Goal: Register for event/course

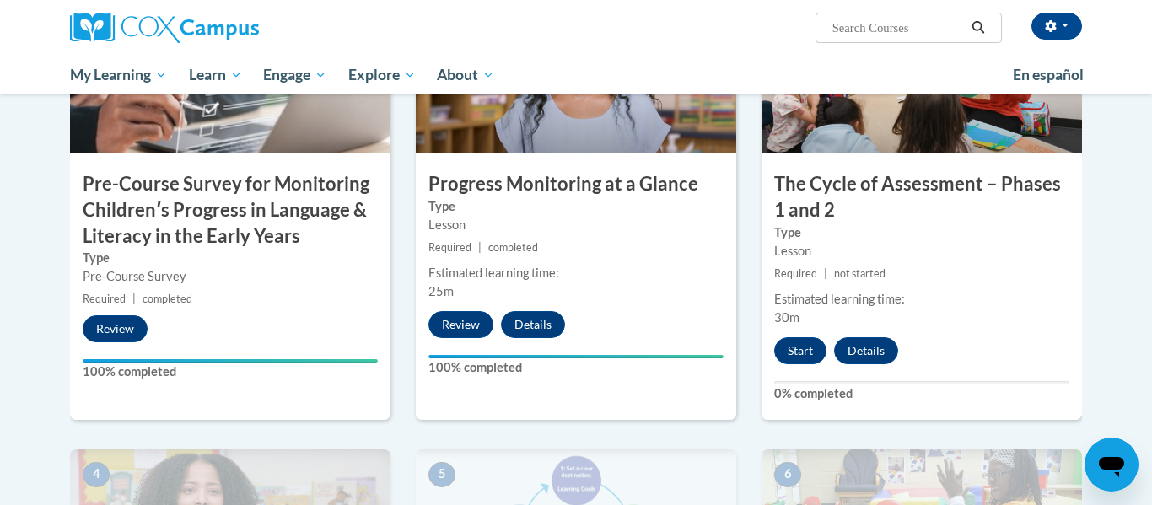
scroll to position [518, 0]
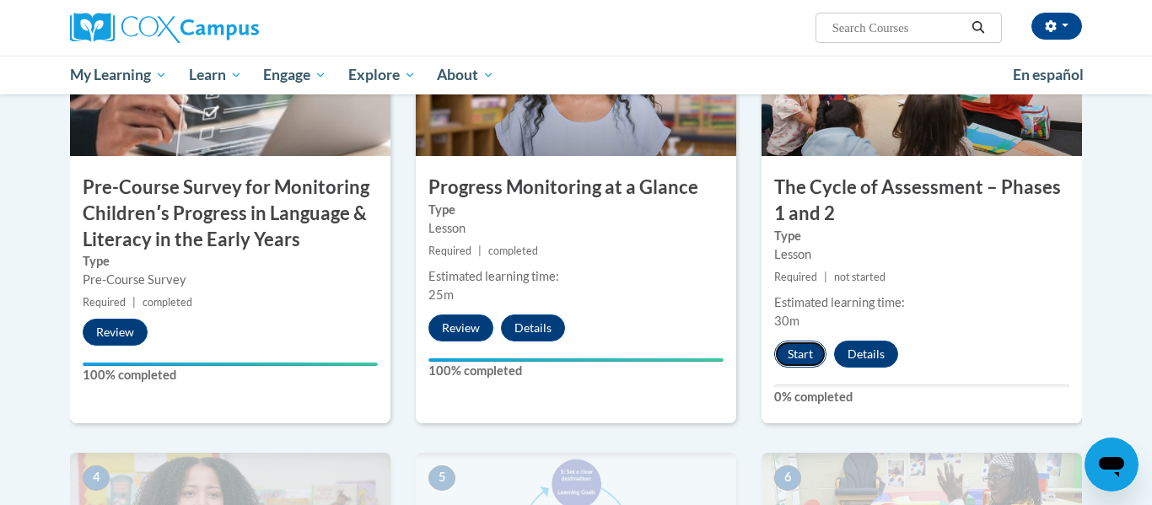
click at [780, 353] on button "Start" at bounding box center [800, 354] width 52 height 27
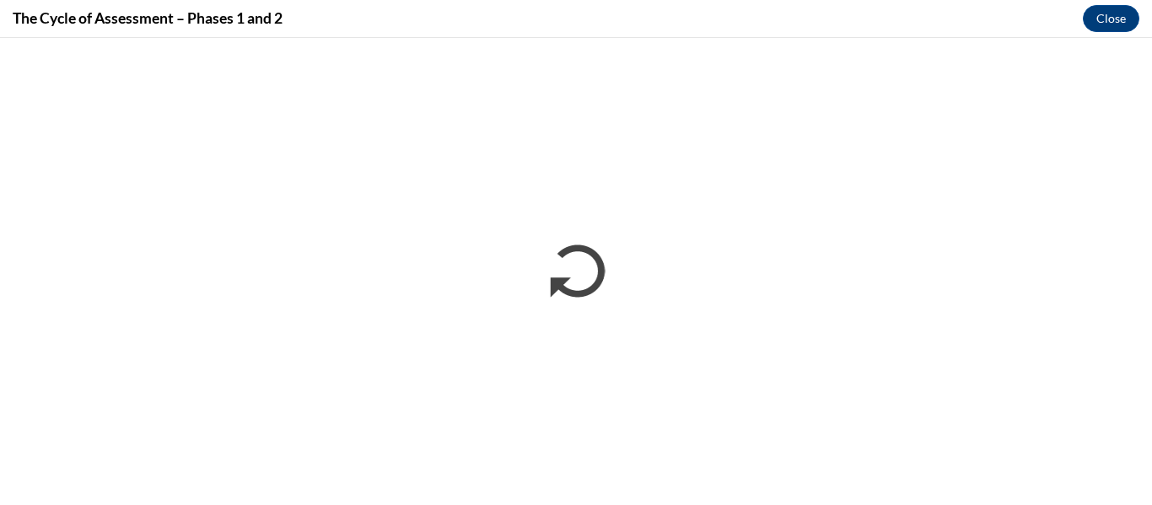
scroll to position [0, 0]
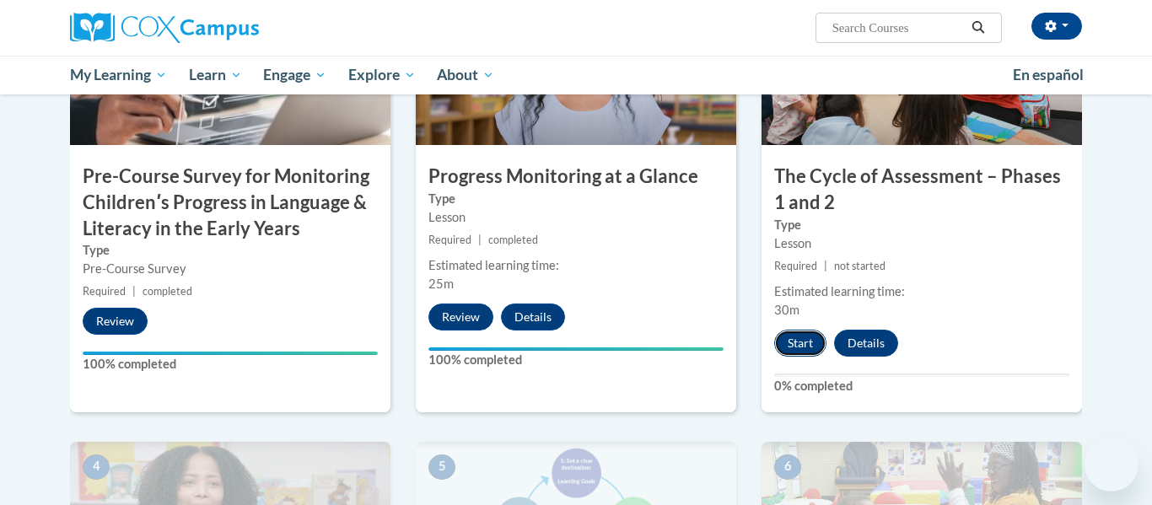
click at [798, 340] on button "Start" at bounding box center [800, 343] width 52 height 27
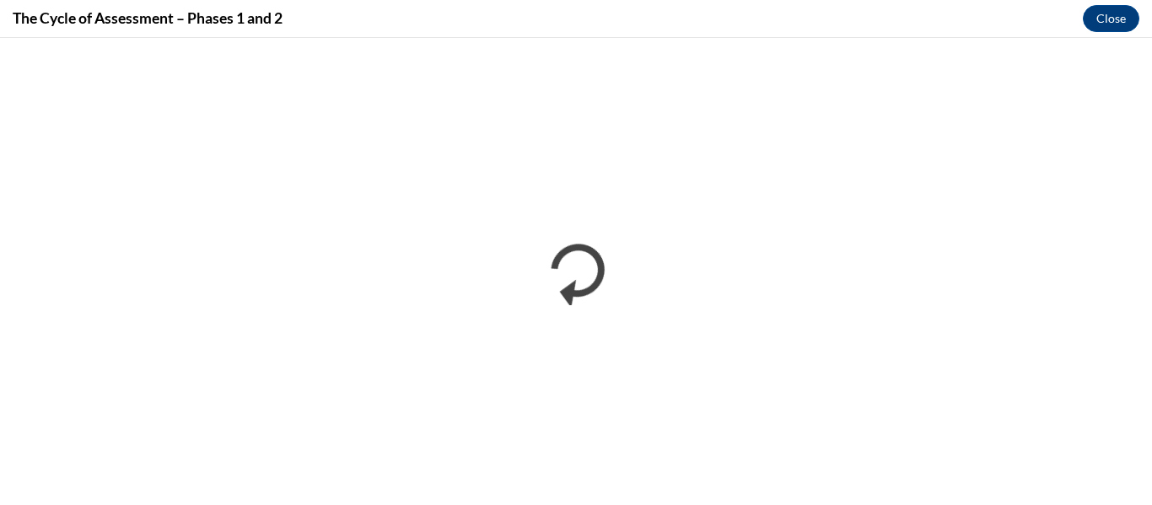
scroll to position [0, 0]
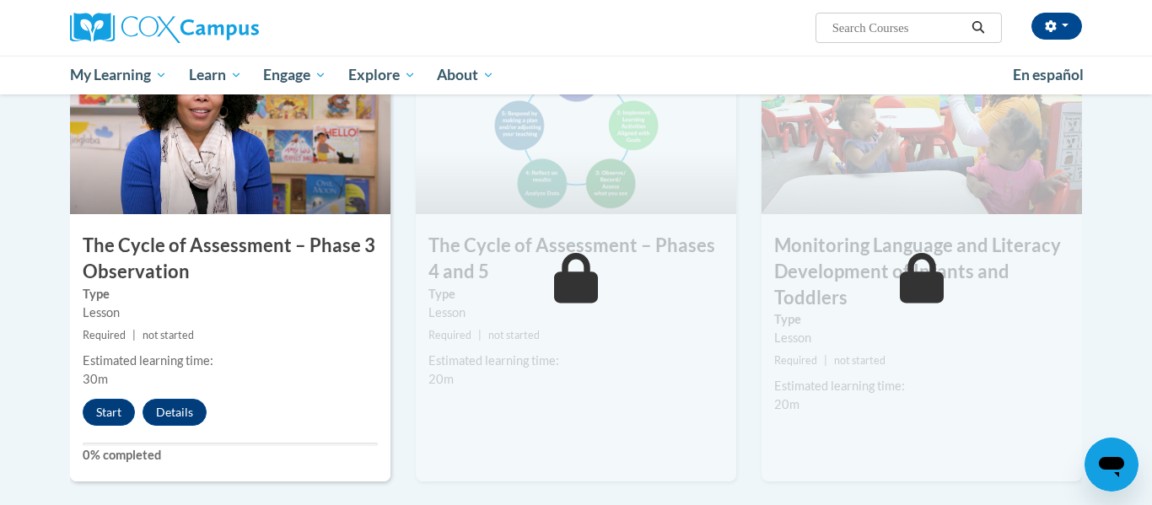
scroll to position [924, 0]
click at [113, 412] on button "Start" at bounding box center [109, 413] width 52 height 27
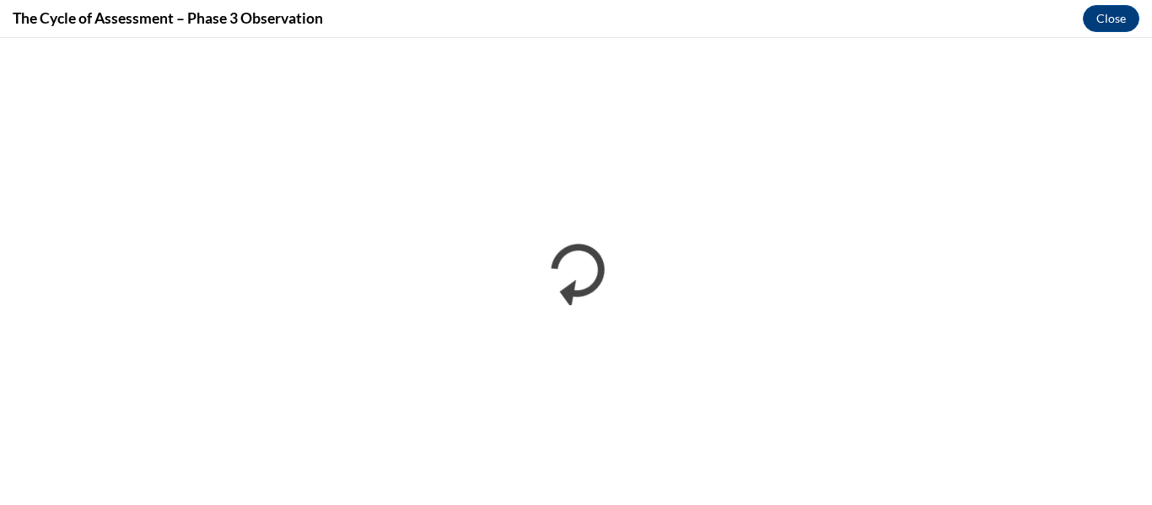
scroll to position [0, 0]
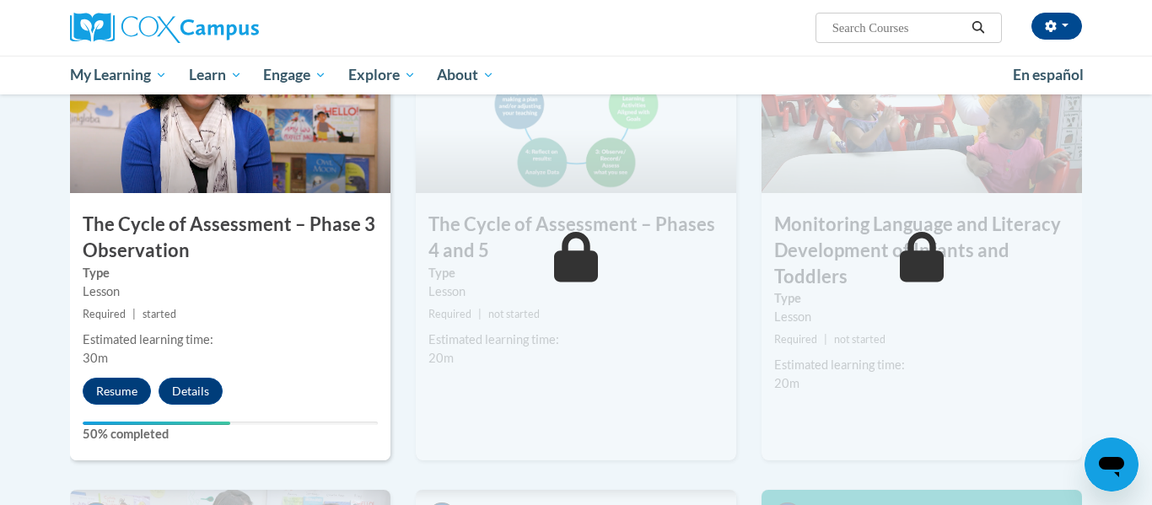
scroll to position [948, 0]
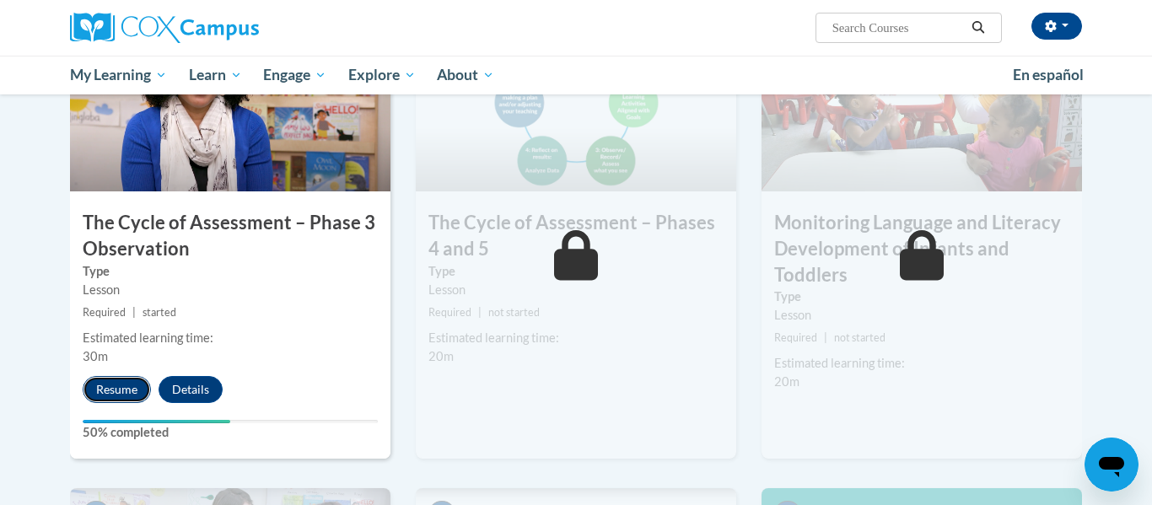
click at [121, 387] on button "Resume" at bounding box center [117, 389] width 68 height 27
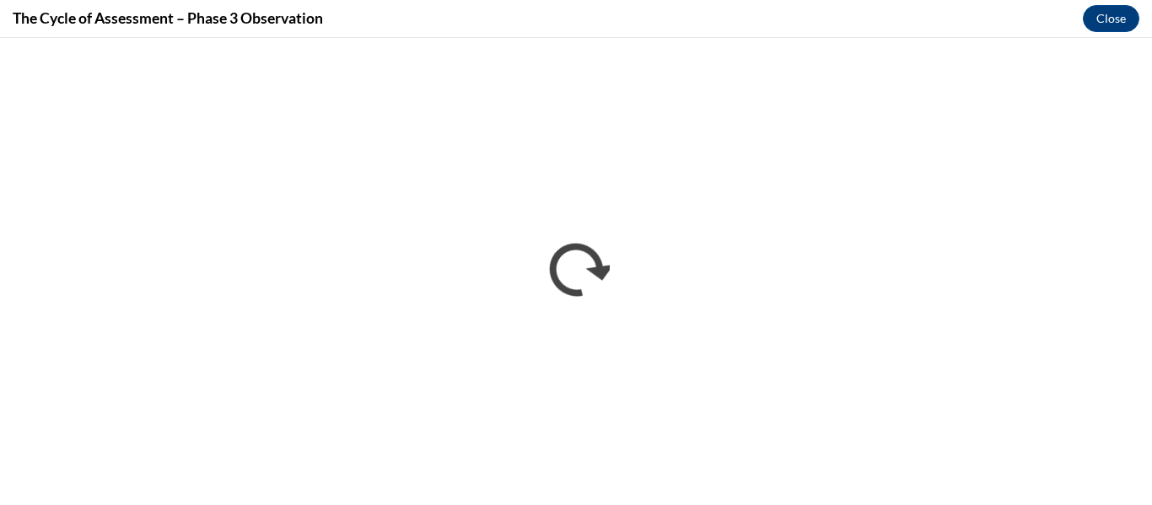
scroll to position [0, 0]
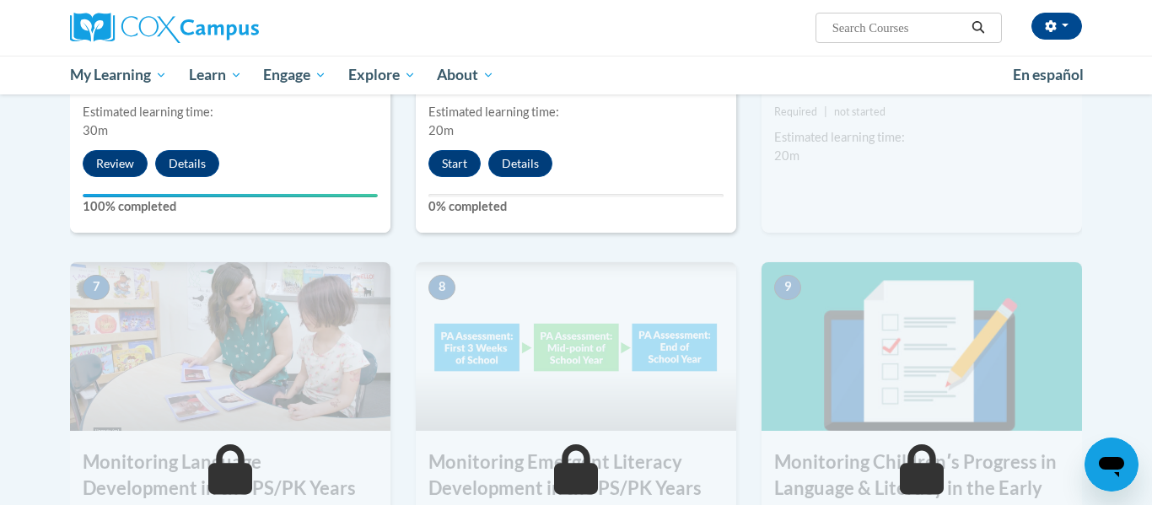
scroll to position [1114, 0]
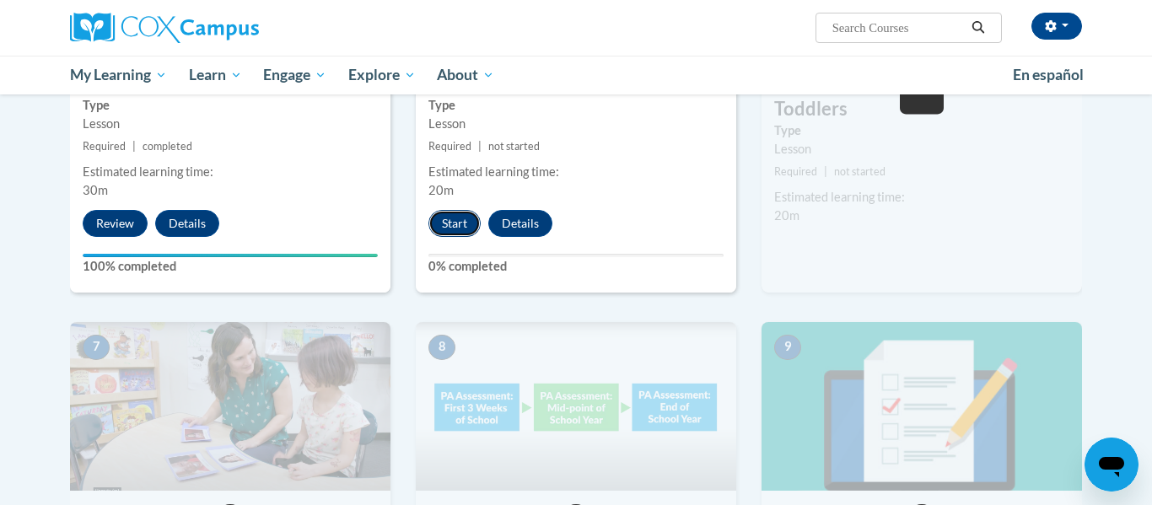
click at [448, 218] on button "Start" at bounding box center [454, 223] width 52 height 27
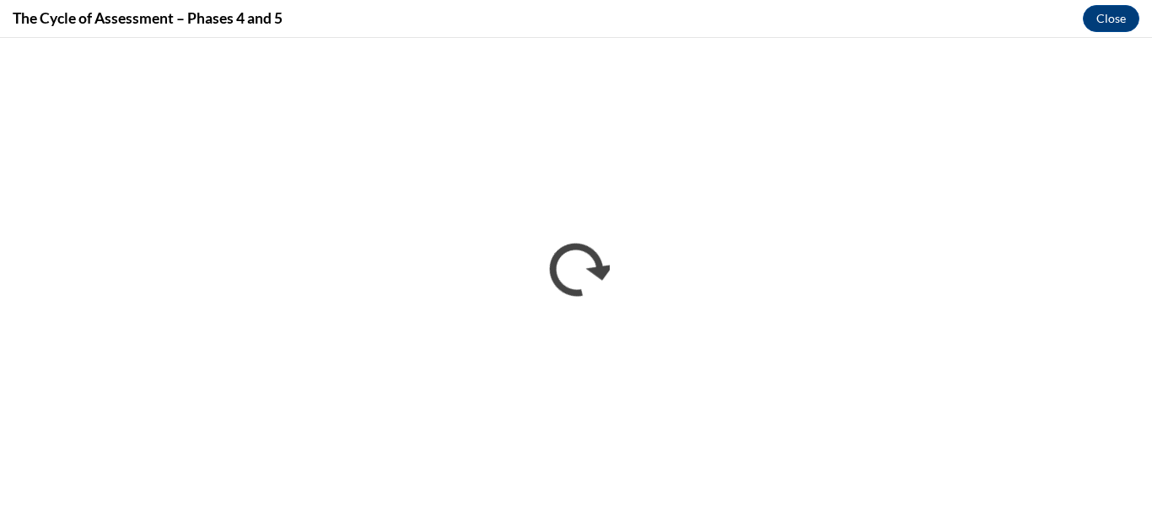
scroll to position [0, 0]
